Goal: Task Accomplishment & Management: Manage account settings

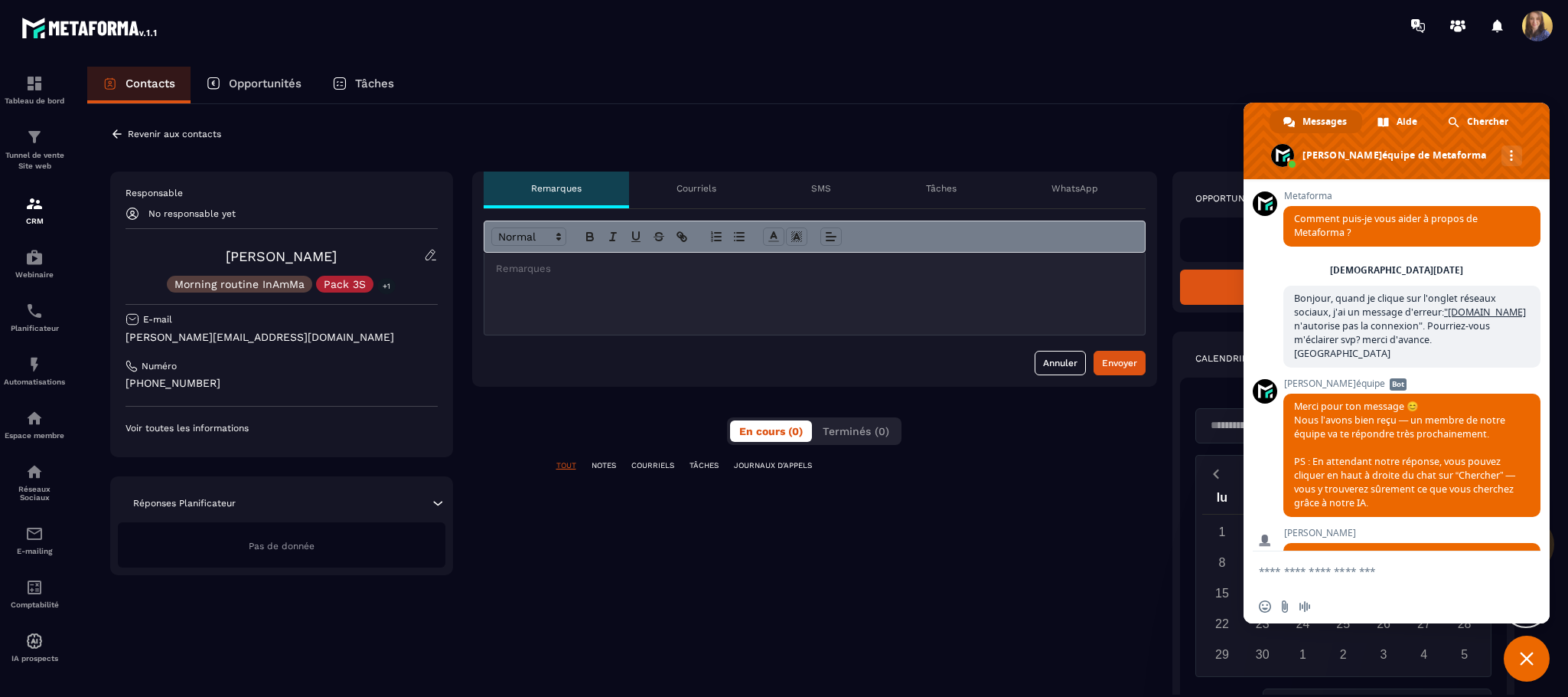
scroll to position [2004, 0]
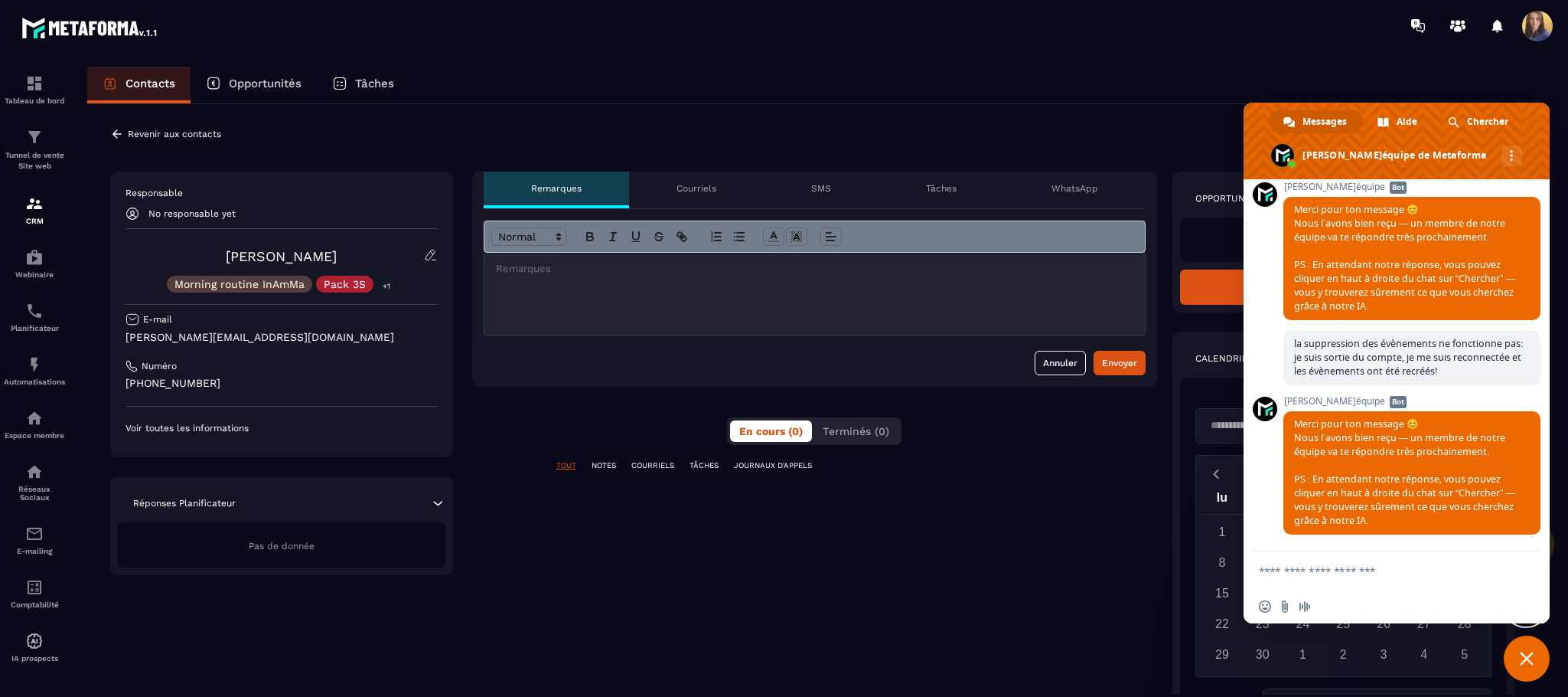
click at [133, 136] on p "Revenir aux contacts" at bounding box center [174, 133] width 93 height 10
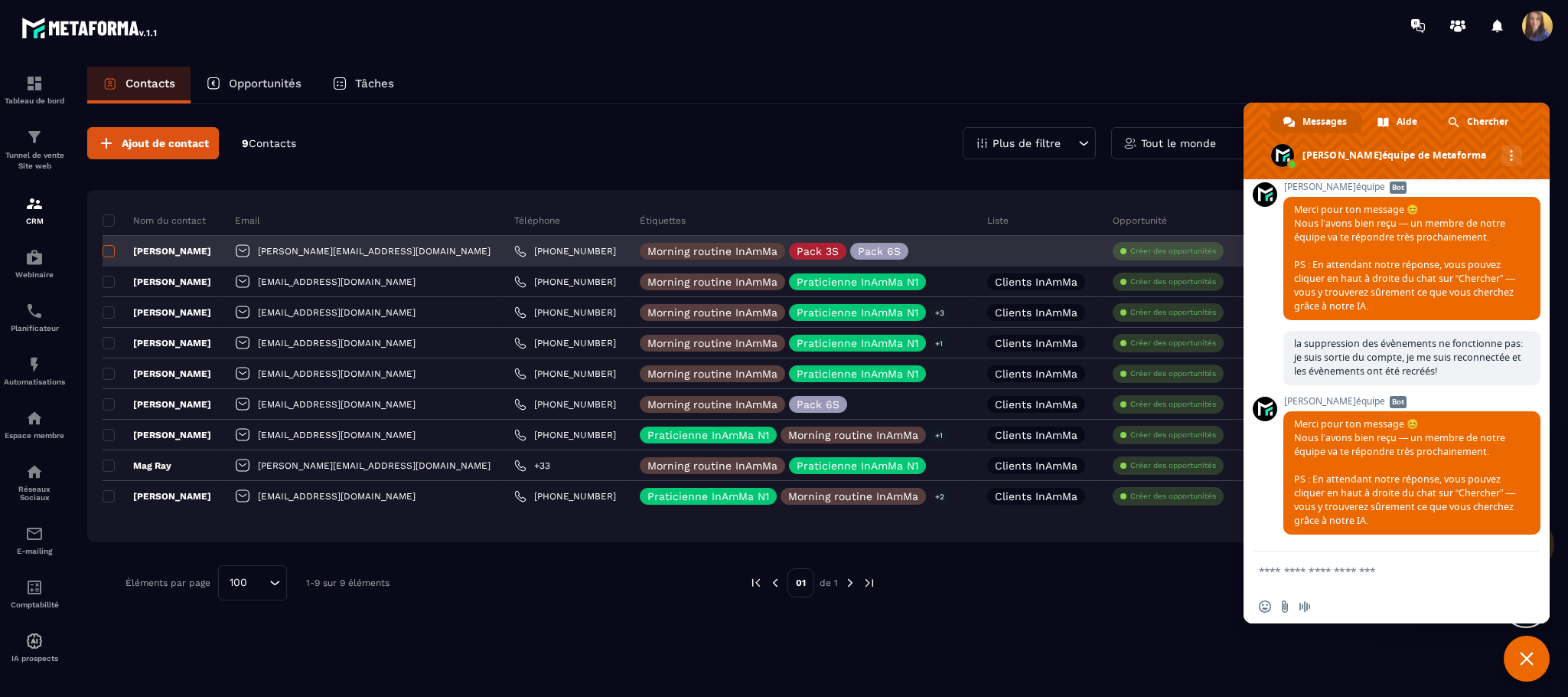
click at [104, 251] on span at bounding box center [109, 250] width 12 height 12
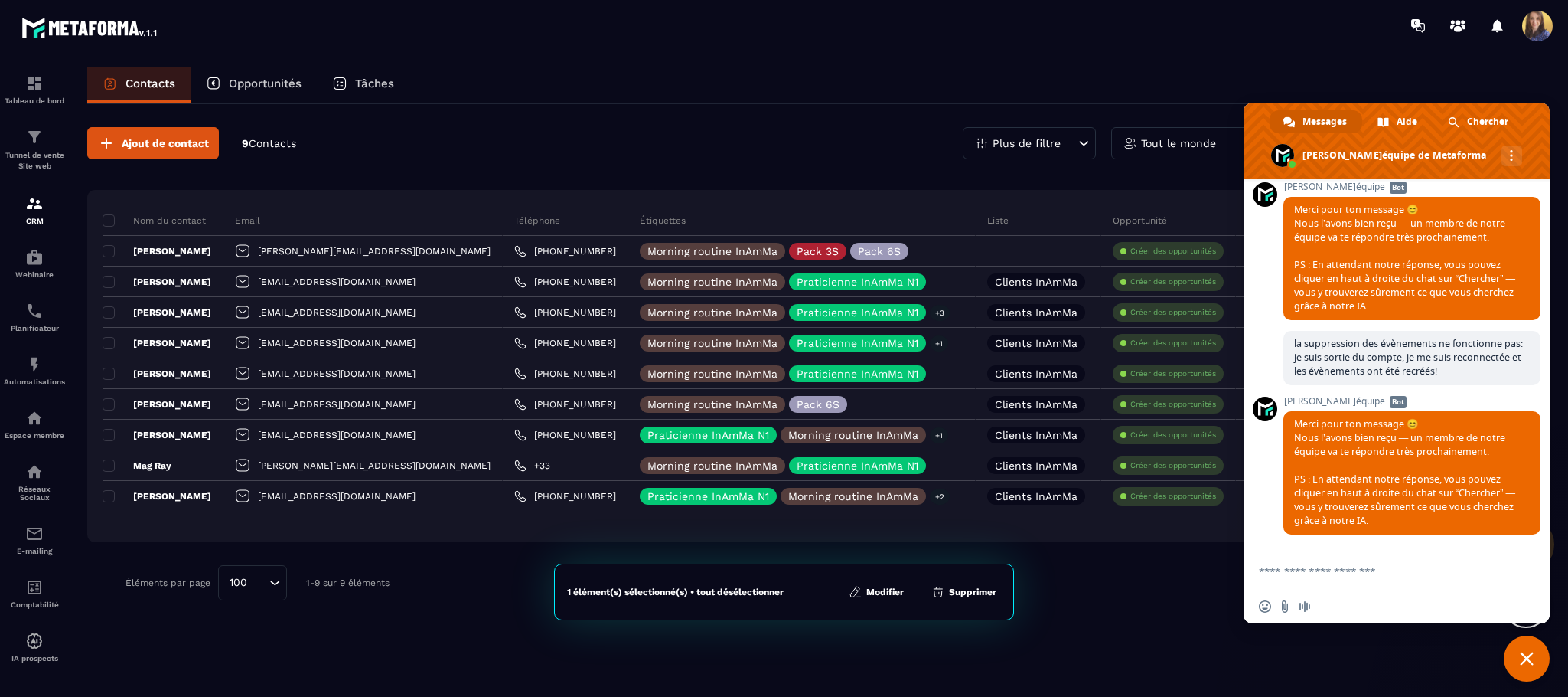
click at [886, 584] on div "1 élément(s) sélectionné(s) • tout désélectionner Modifier Supprimer" at bounding box center [784, 592] width 460 height 57
click at [886, 597] on button "Modifier" at bounding box center [876, 592] width 64 height 15
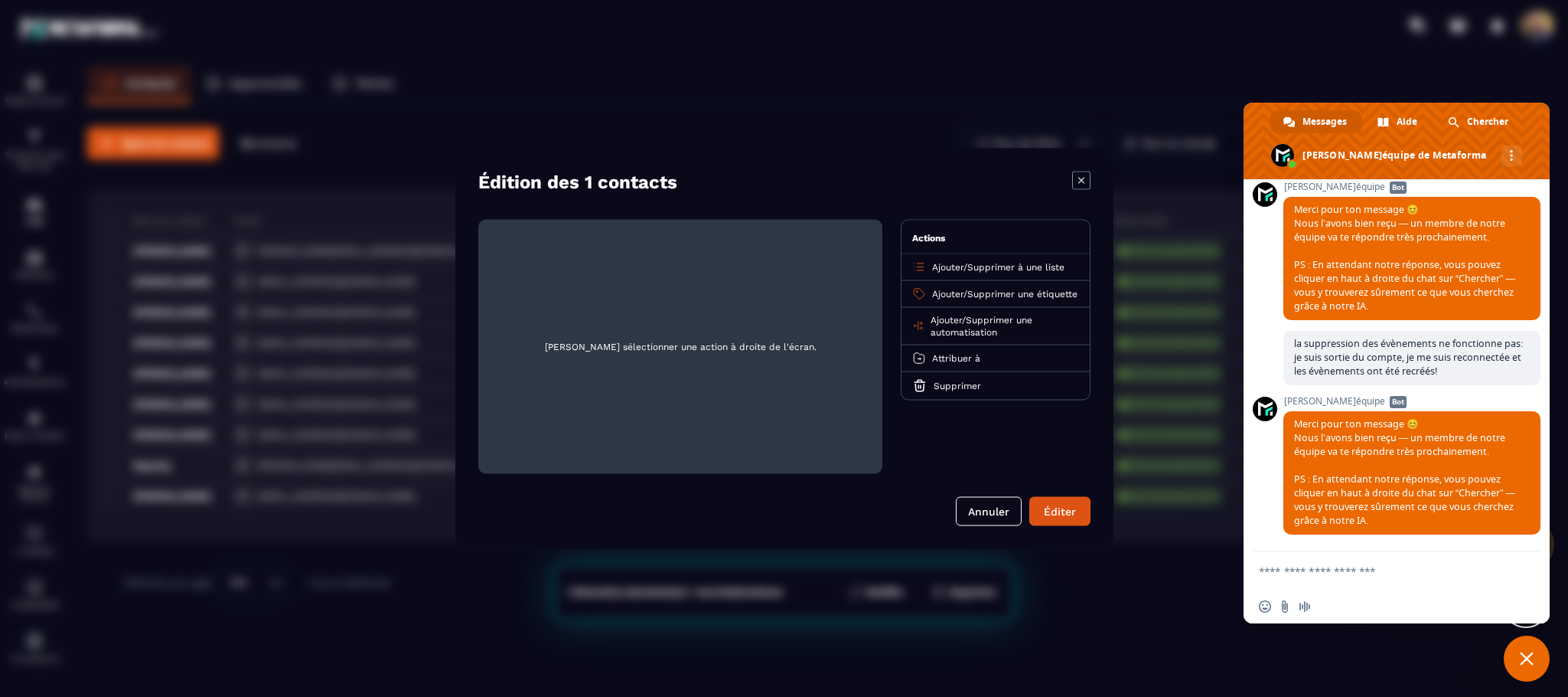
click at [942, 265] on span "Ajouter" at bounding box center [948, 266] width 31 height 10
click at [953, 331] on p "Clients InAmMa" at bounding box center [995, 327] width 135 height 15
click at [1062, 518] on button "Éditer" at bounding box center [1059, 511] width 61 height 29
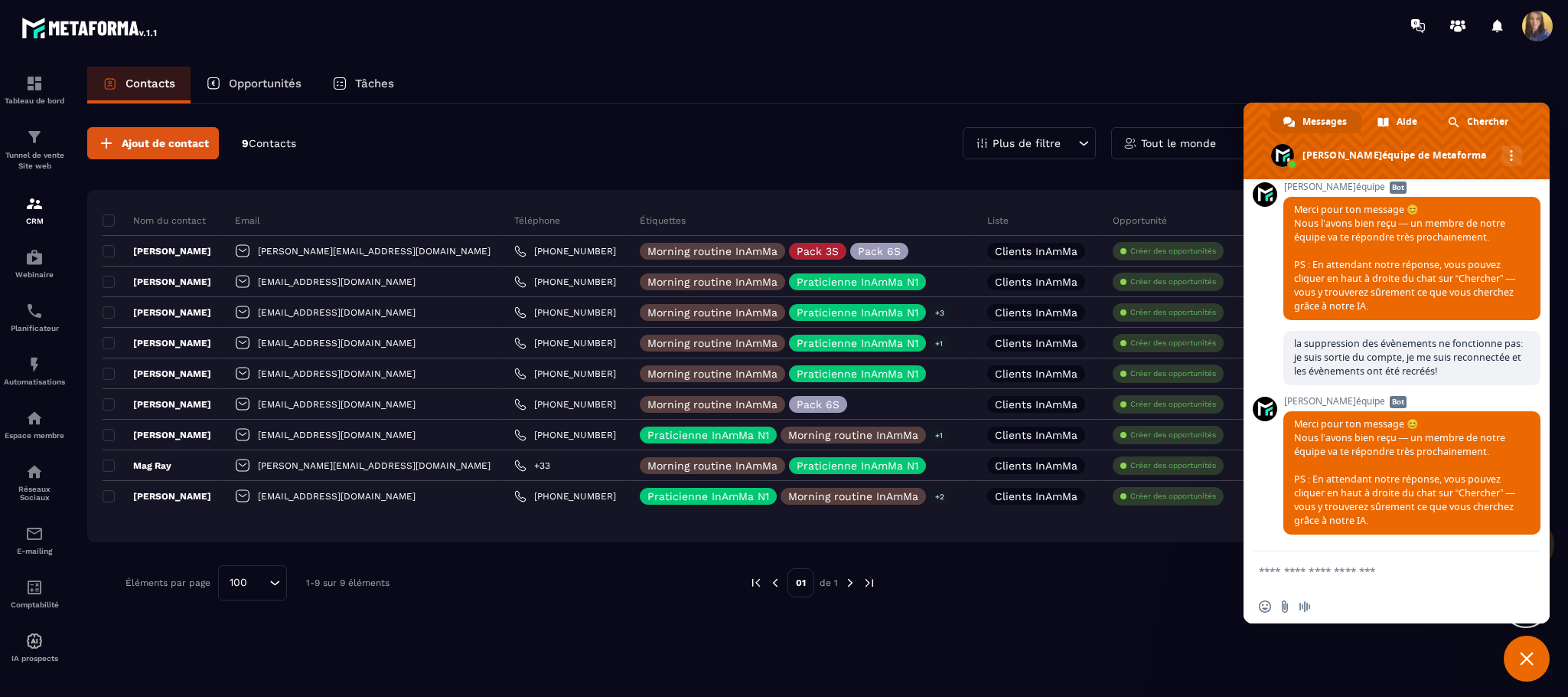
click at [1534, 667] on span "Fermer le chat" at bounding box center [1526, 658] width 46 height 46
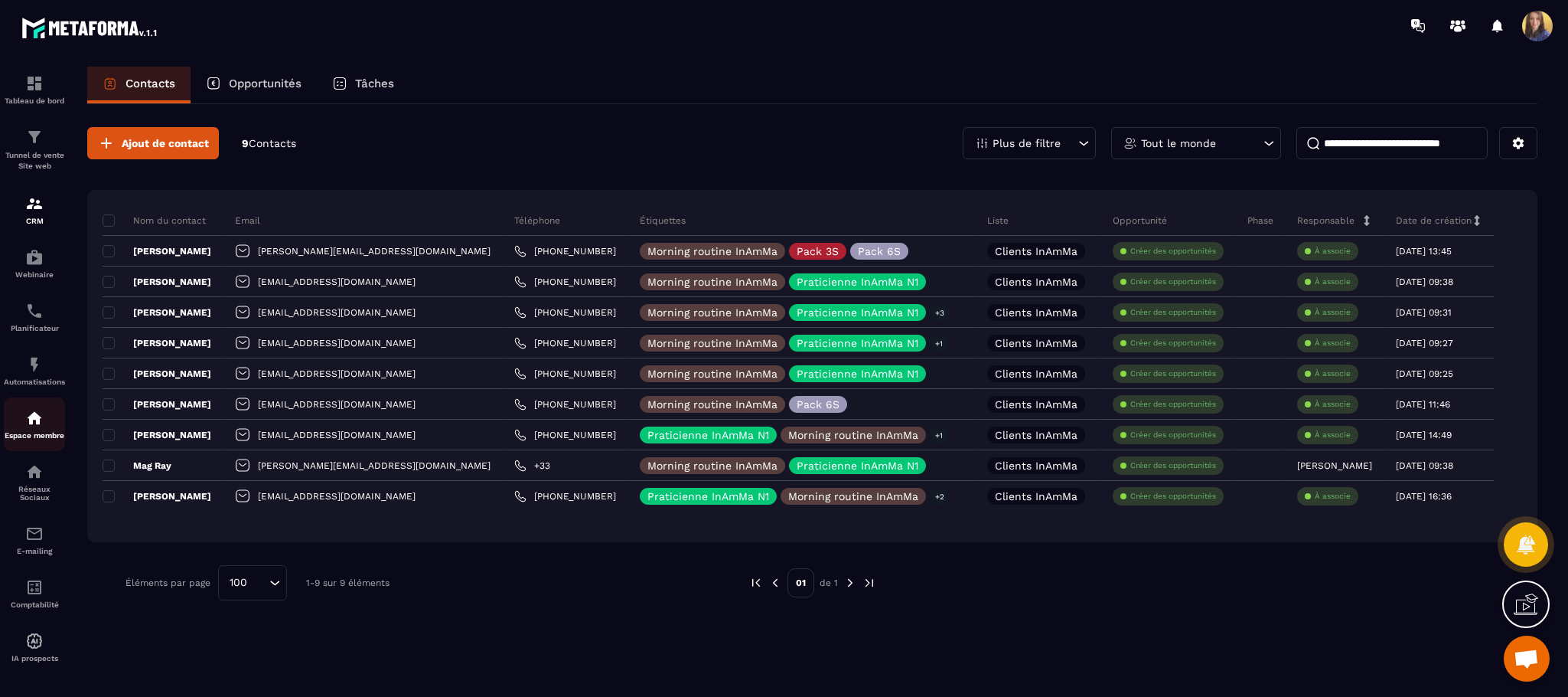
click at [26, 423] on img at bounding box center [34, 417] width 18 height 18
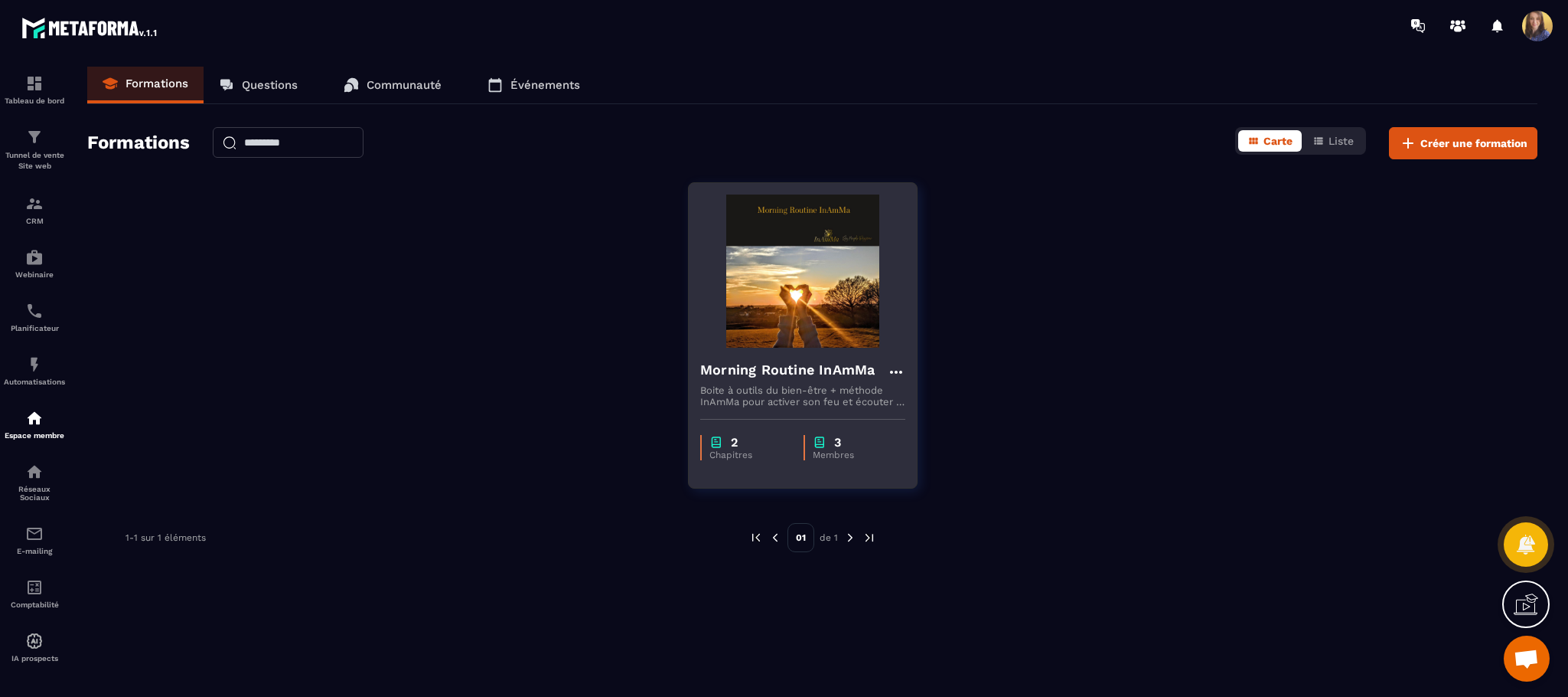
click at [900, 367] on icon at bounding box center [896, 371] width 18 height 18
click at [802, 317] on img at bounding box center [802, 271] width 205 height 153
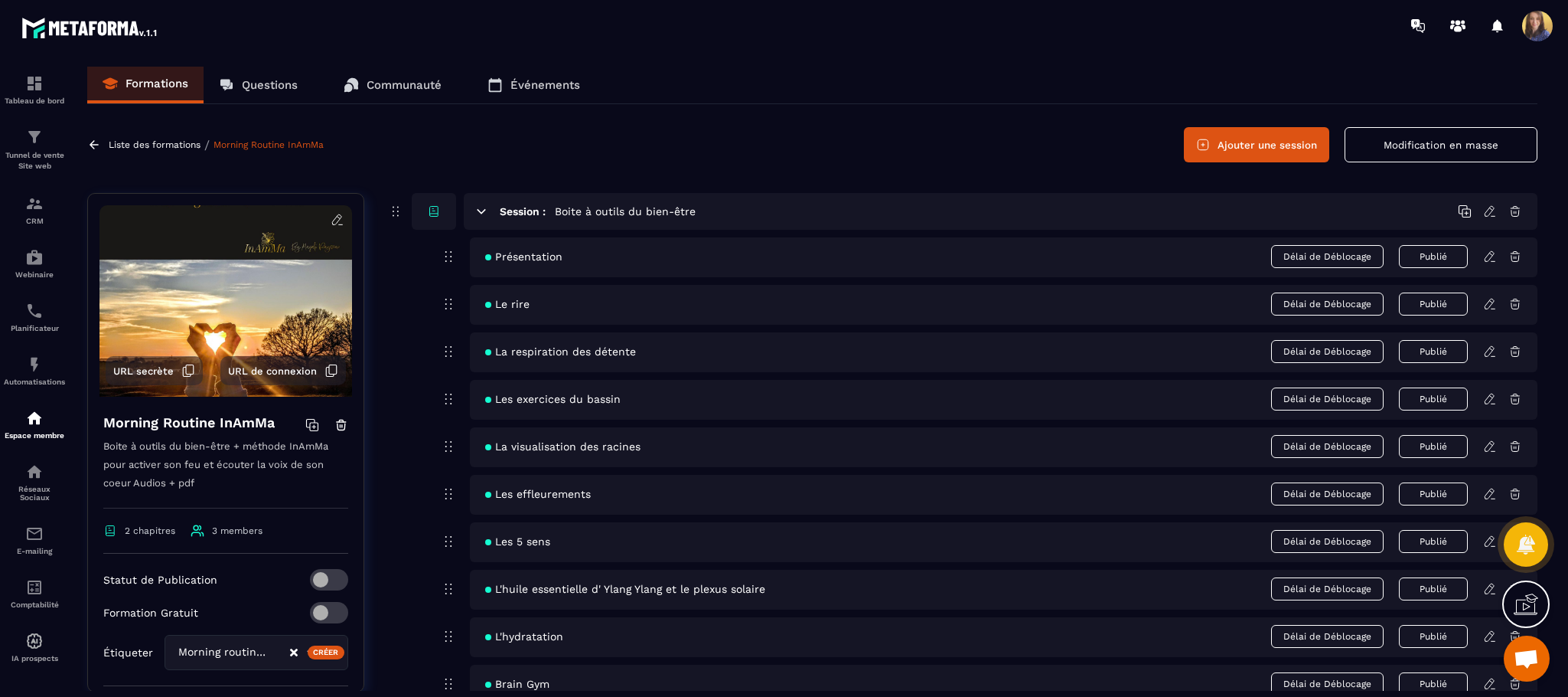
click at [183, 370] on icon at bounding box center [187, 372] width 8 height 9
